Goal: Check status

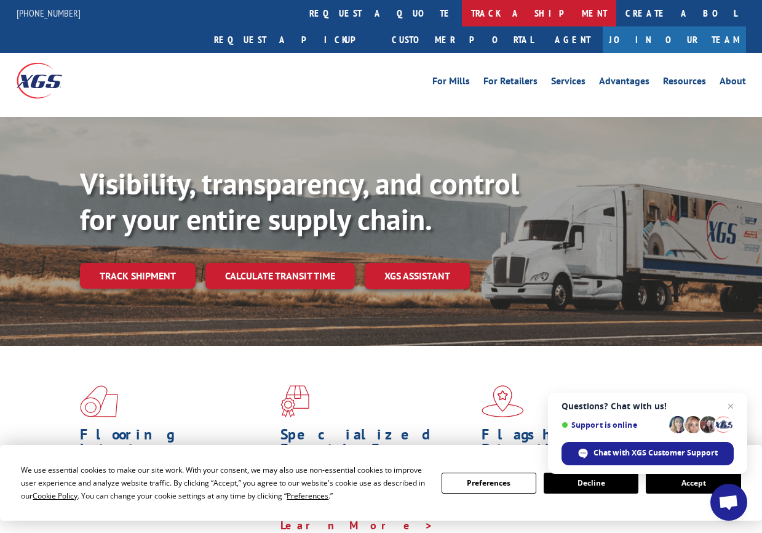
click at [462, 17] on link "track a shipment" at bounding box center [539, 13] width 154 height 26
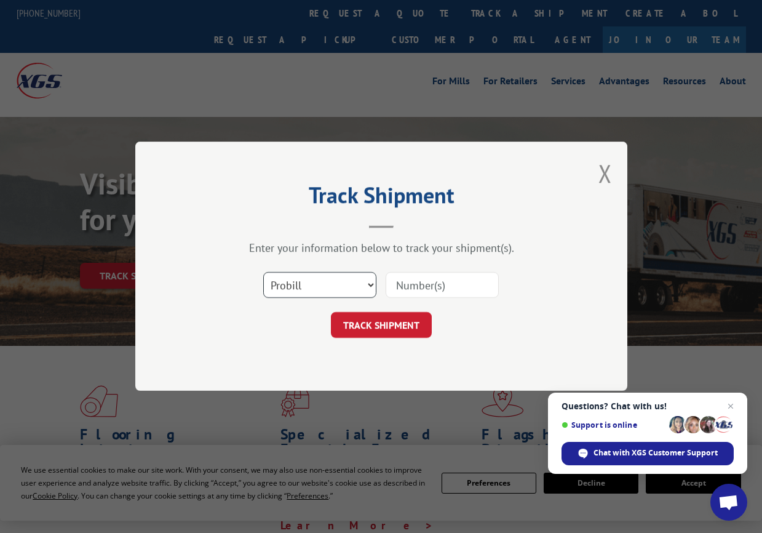
click at [374, 283] on select "Select category... Probill BOL PO" at bounding box center [319, 286] width 113 height 26
select select "bol"
click at [263, 273] on select "Select category... Probill BOL PO" at bounding box center [319, 286] width 113 height 26
click at [405, 281] on input at bounding box center [442, 286] width 113 height 26
type input "77225"
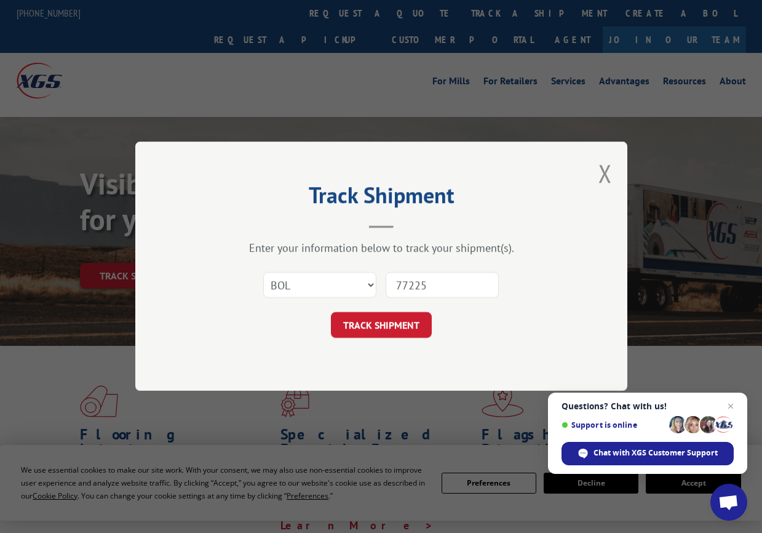
click button "TRACK SHIPMENT" at bounding box center [381, 326] width 101 height 26
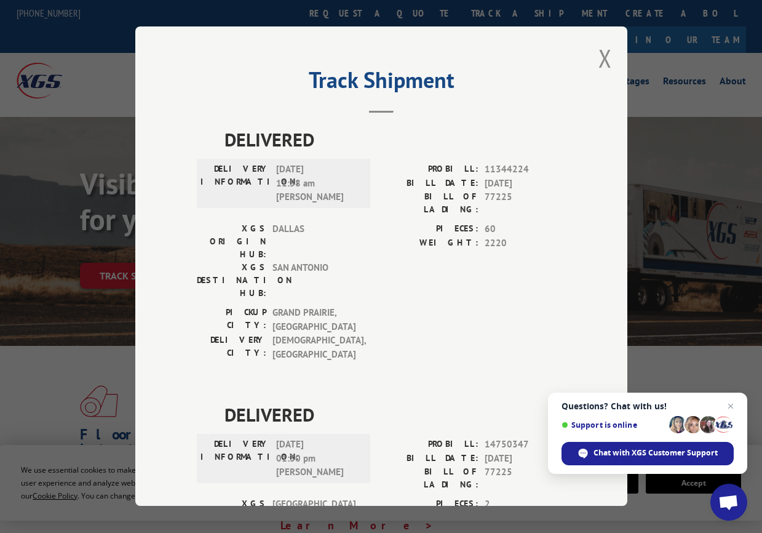
drag, startPoint x: 510, startPoint y: 81, endPoint x: 468, endPoint y: 70, distance: 43.9
click at [468, 71] on h2 "Track Shipment" at bounding box center [381, 82] width 369 height 23
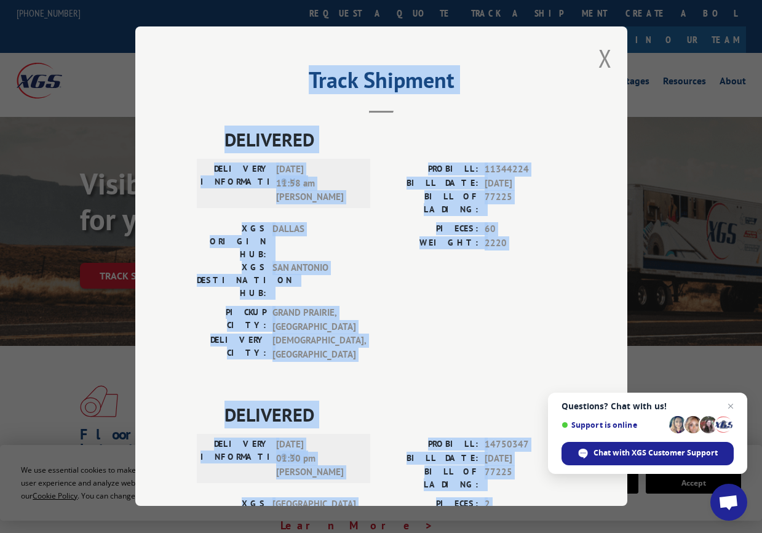
drag, startPoint x: 303, startPoint y: 70, endPoint x: 511, endPoint y: 489, distance: 467.5
click at [511, 489] on div "Track Shipment DELIVERED DELIVERY INFORMATION: [DATE] 11:58 am [PERSON_NAME] PR…" at bounding box center [381, 265] width 492 height 479
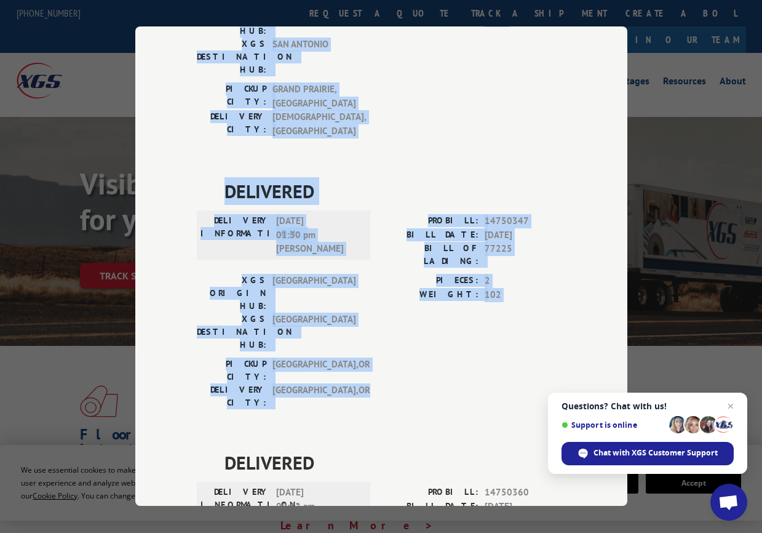
scroll to position [308, 0]
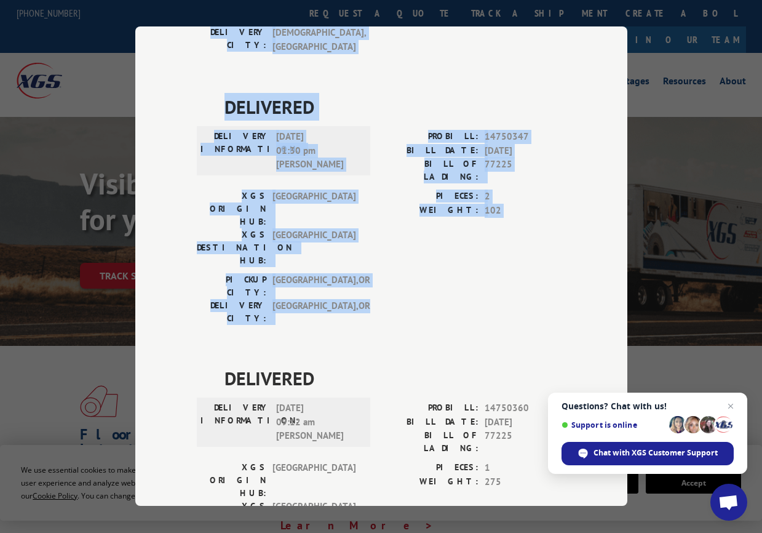
click at [589, 123] on div "Track Shipment DELIVERED DELIVERY INFORMATION: [DATE] 11:58 am [PERSON_NAME] PR…" at bounding box center [381, 265] width 492 height 479
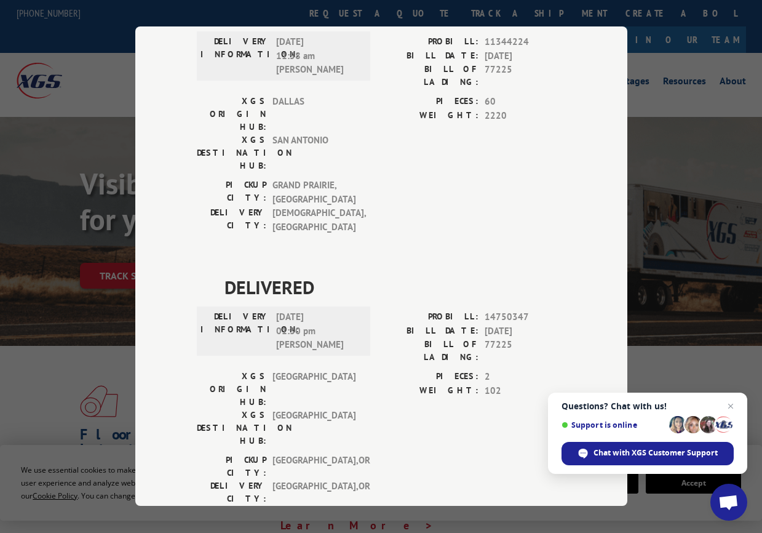
scroll to position [0, 0]
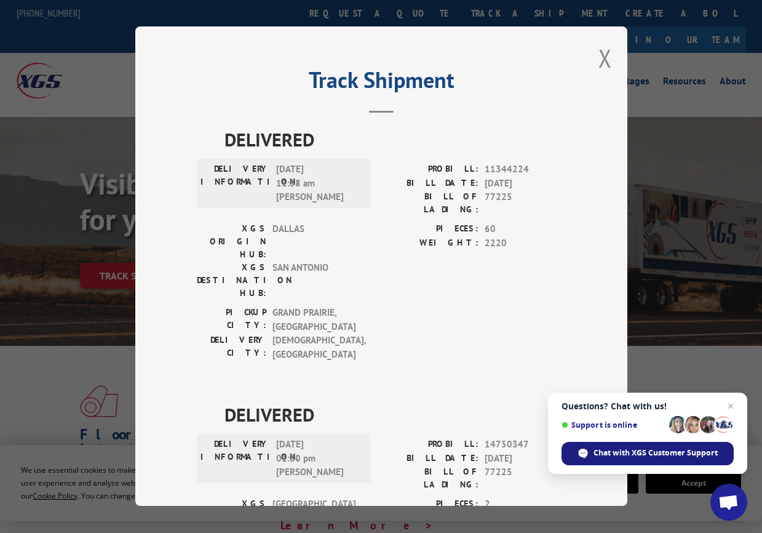
click at [656, 453] on span "Chat with XGS Customer Support" at bounding box center [656, 452] width 124 height 11
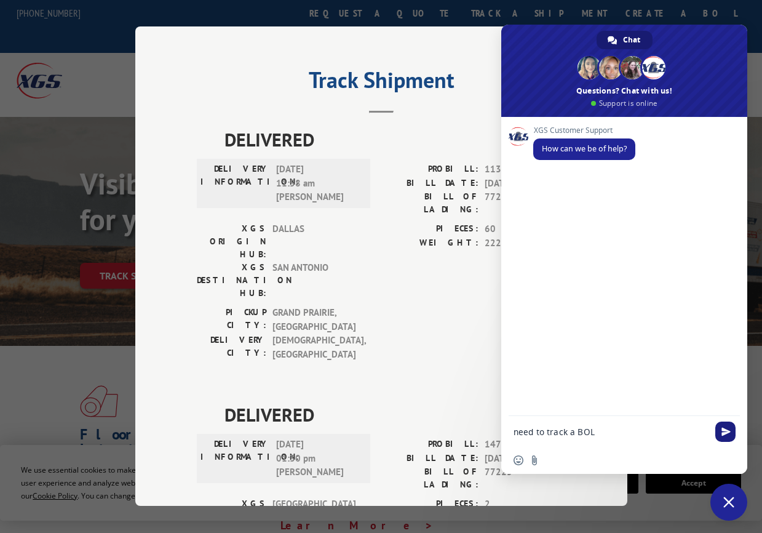
type textarea "need to track a BOL"
click at [725, 430] on span "Send" at bounding box center [726, 431] width 9 height 9
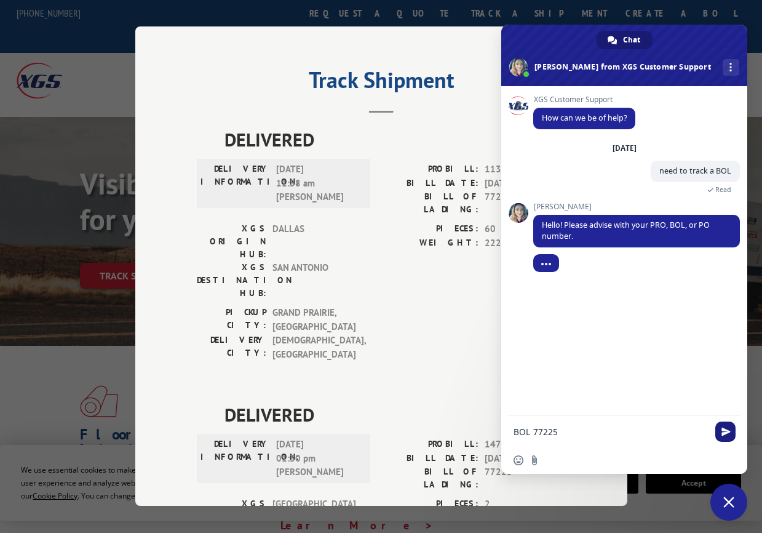
type textarea "BOL 77225"
click at [727, 433] on span "Send" at bounding box center [726, 431] width 9 height 9
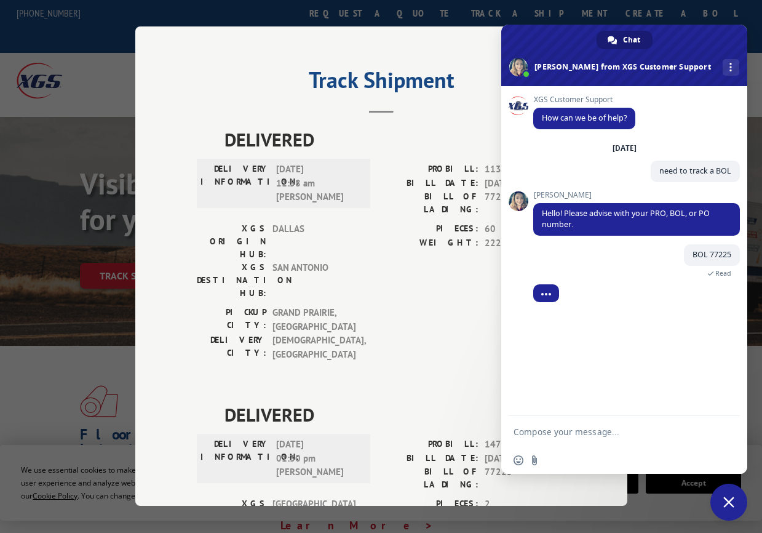
click at [576, 433] on textarea "Compose your message..." at bounding box center [611, 431] width 194 height 11
type textarea "going to [GEOGRAPHIC_DATA], [GEOGRAPHIC_DATA]"
click at [727, 428] on span "Send" at bounding box center [726, 431] width 9 height 9
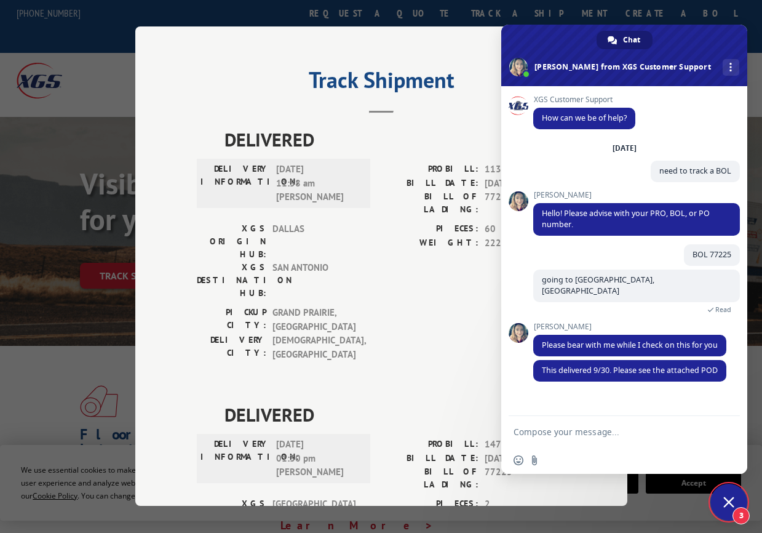
scroll to position [46, 0]
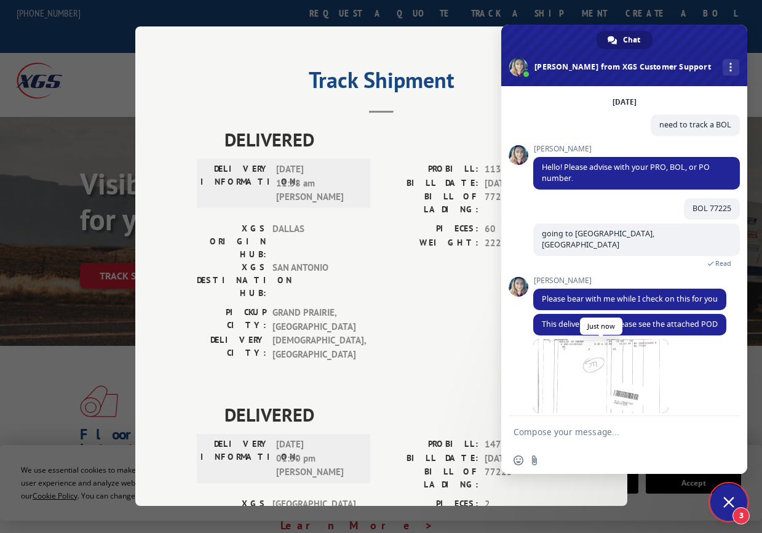
click at [560, 367] on span at bounding box center [600, 376] width 135 height 74
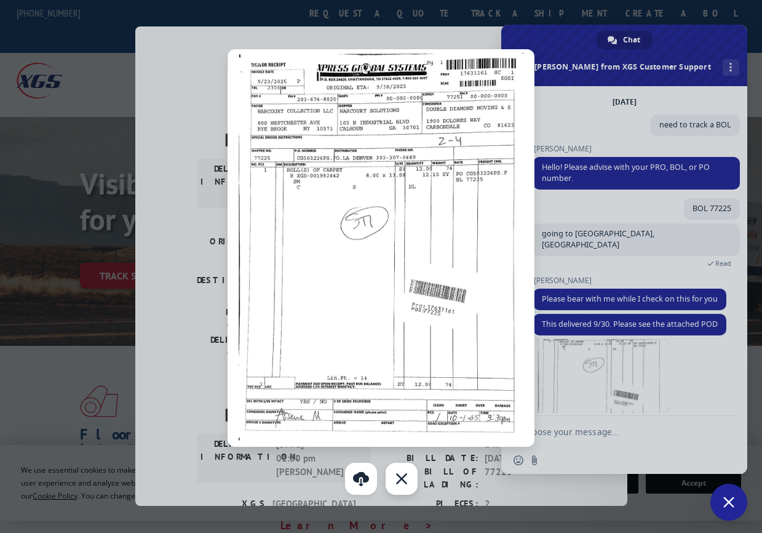
click at [402, 478] on div "Close" at bounding box center [402, 479] width 32 height 32
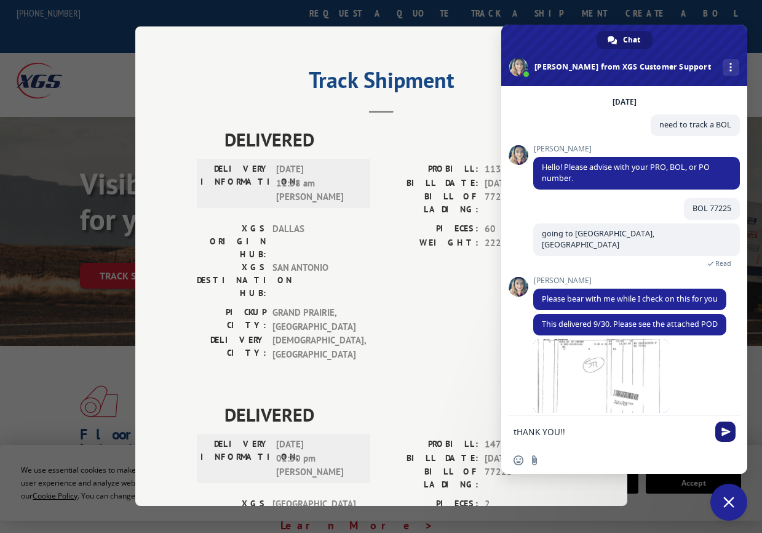
type textarea "tHANK YOU!!"
click at [731, 423] on span "Send" at bounding box center [726, 431] width 20 height 20
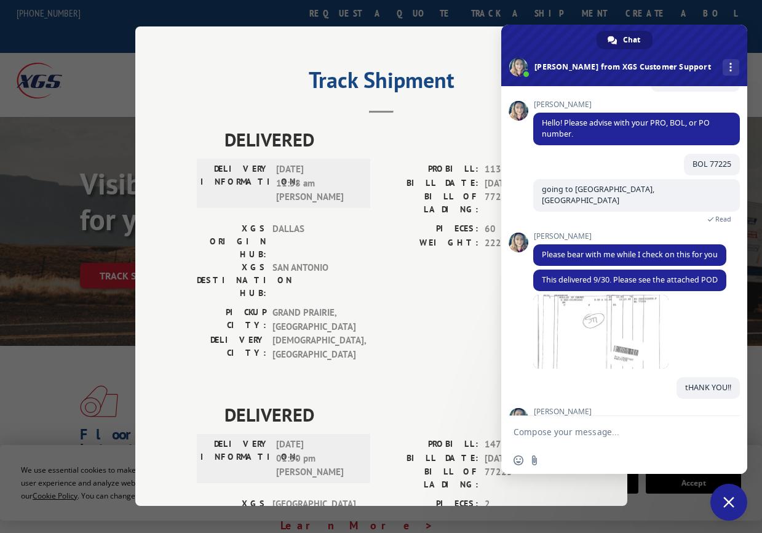
scroll to position [187, 0]
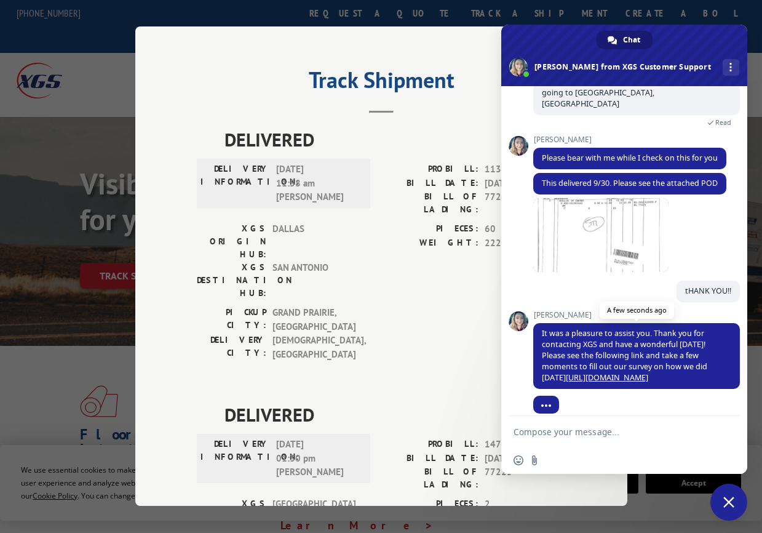
click at [608, 372] on link "[URL][DOMAIN_NAME]" at bounding box center [607, 377] width 82 height 10
